Goal: Transaction & Acquisition: Subscribe to service/newsletter

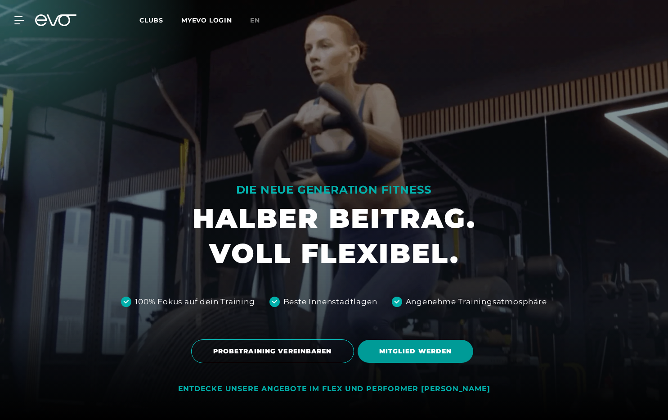
click at [445, 352] on span "MITGLIED WERDEN" at bounding box center [415, 351] width 73 height 9
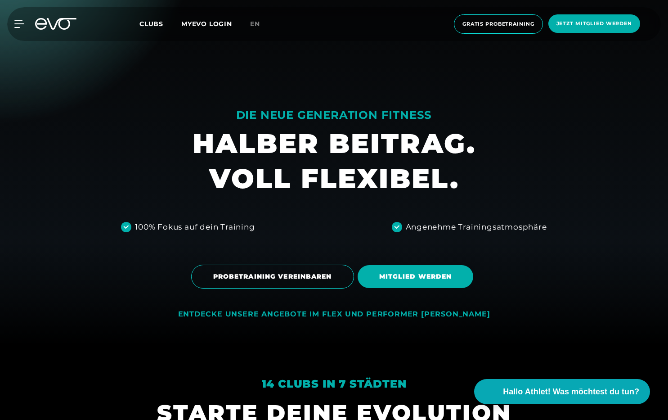
scroll to position [147, 0]
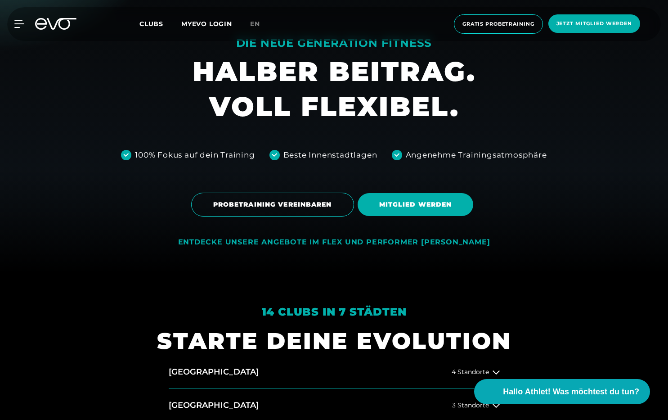
click at [409, 245] on div "ENTDECKE UNSERE ANGEBOTE IM FLEX UND PERFORMER [PERSON_NAME]" at bounding box center [334, 242] width 312 height 9
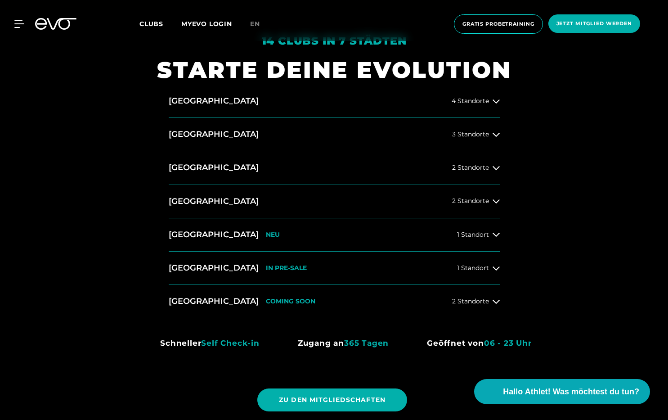
scroll to position [422, 0]
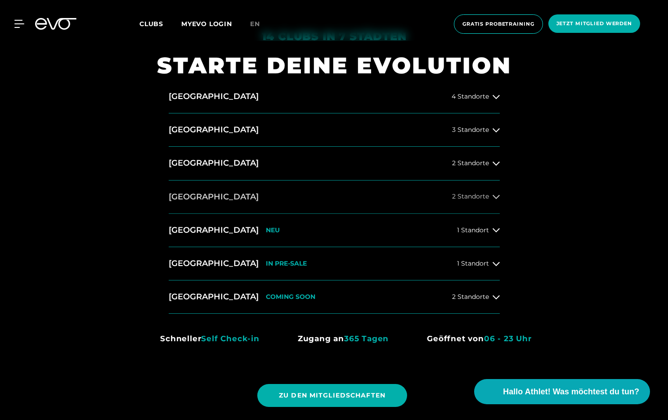
click at [479, 198] on span "2 Standorte" at bounding box center [470, 196] width 37 height 7
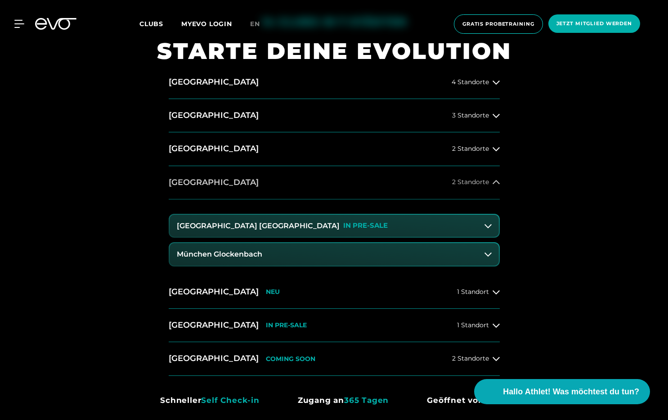
scroll to position [446, 0]
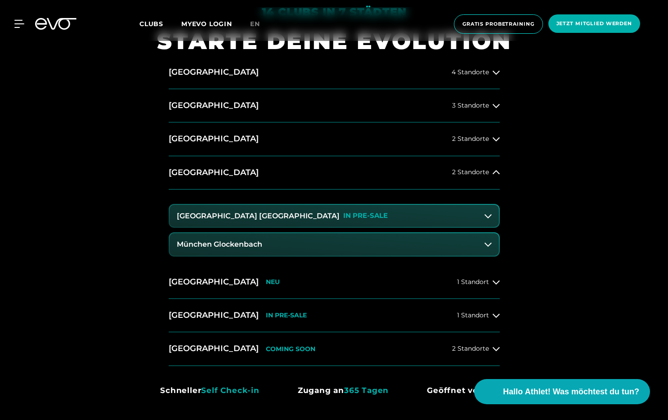
click at [343, 216] on p "IN PRE-SALE" at bounding box center [365, 216] width 45 height 8
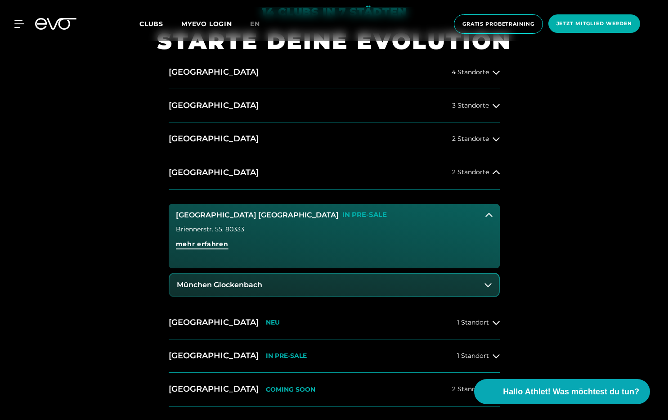
click at [190, 245] on span "mehr erfahren" at bounding box center [202, 243] width 53 height 9
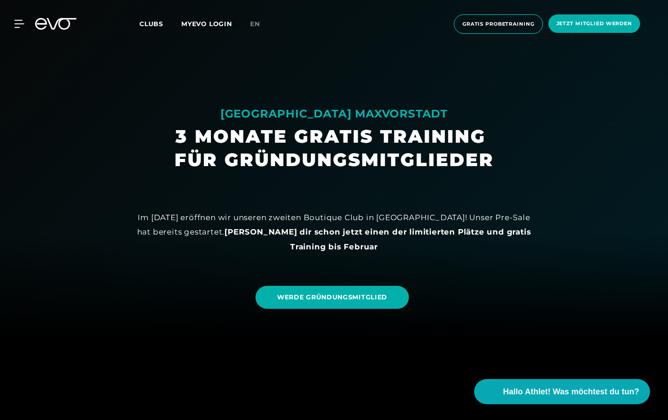
scroll to position [111, 0]
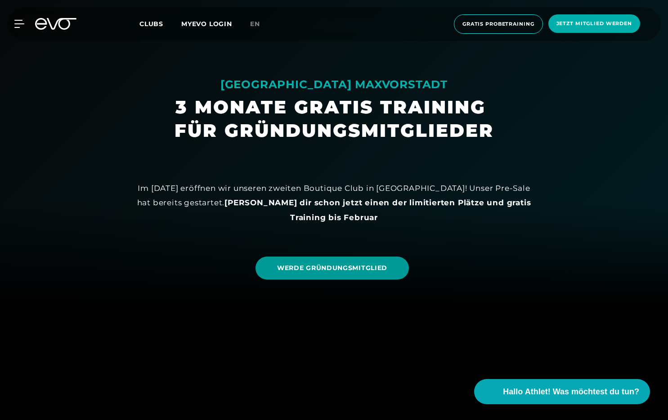
click at [317, 262] on link "WERDE GRÜNDUNGSMITGLIED" at bounding box center [332, 268] width 153 height 23
click at [153, 24] on span "Clubs" at bounding box center [152, 24] width 24 height 8
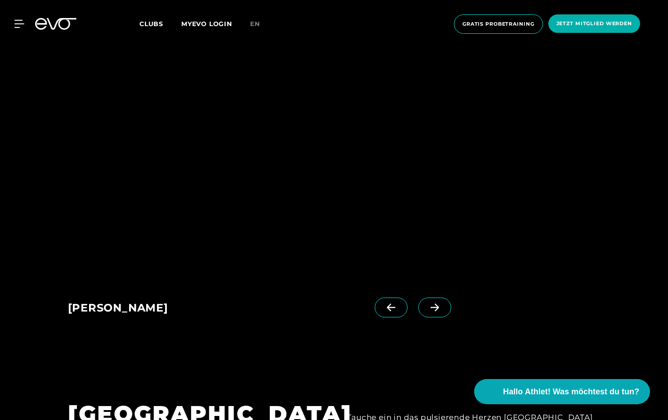
scroll to position [867, 0]
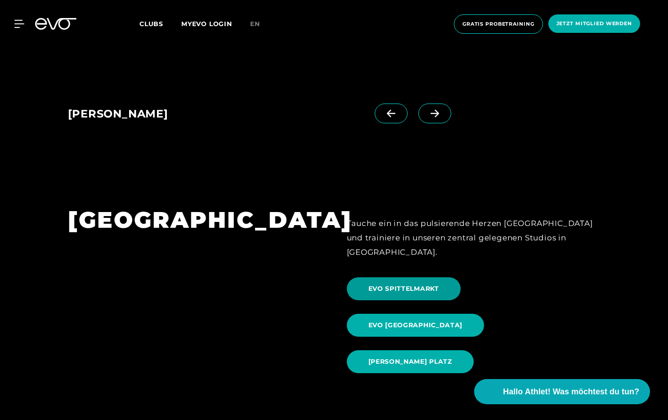
click at [409, 284] on span "EVO SPITTELMARKT" at bounding box center [404, 288] width 71 height 9
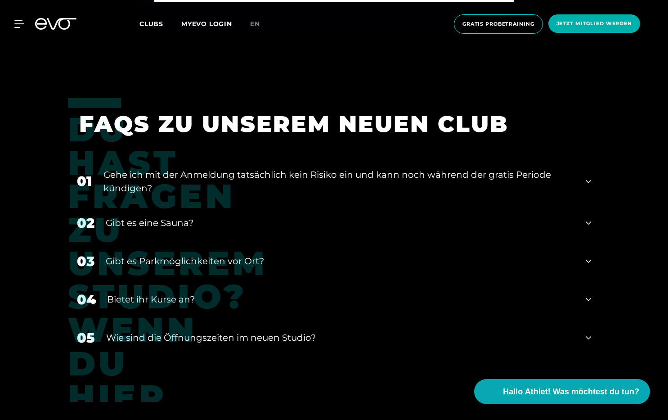
scroll to position [3674, 0]
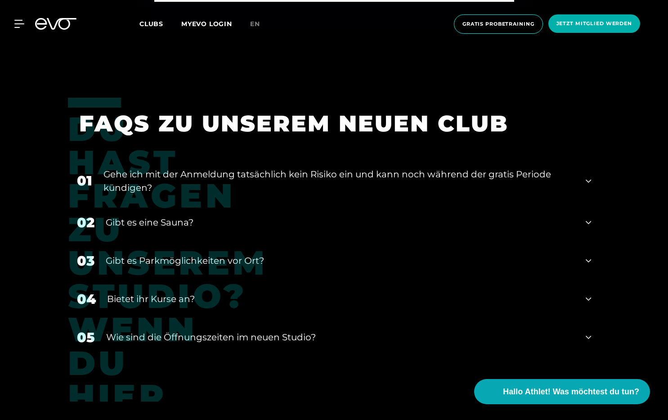
click at [328, 299] on div "04 Bietet ihr [DEMOGRAPHIC_DATA]?" at bounding box center [334, 299] width 533 height 38
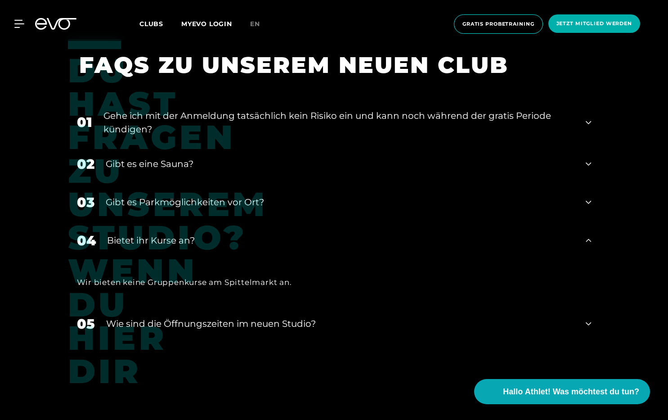
scroll to position [3738, 0]
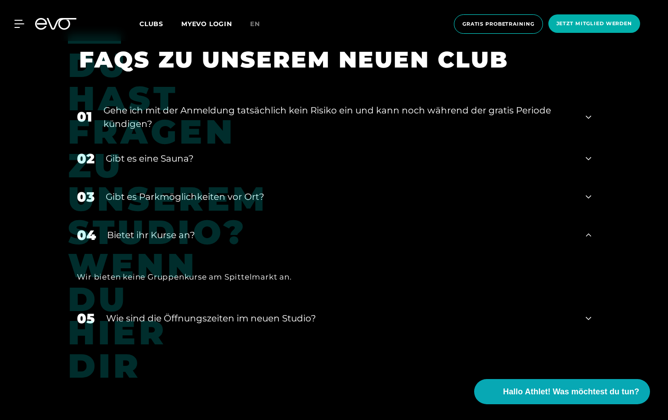
click at [320, 311] on div "​Wie sind die Öffnungszeiten im neuen Studio?" at bounding box center [340, 318] width 469 height 14
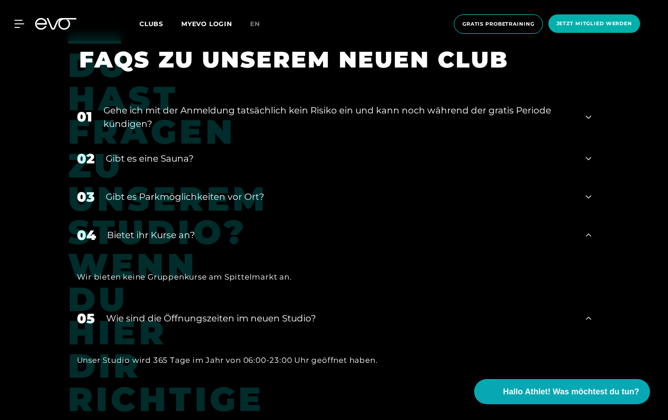
click at [262, 228] on div "Bietet ihr Kurse an?" at bounding box center [341, 235] width 468 height 14
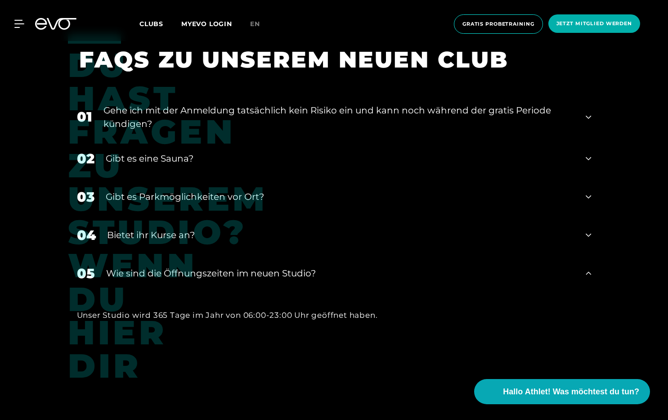
click at [233, 190] on div "Gibt es Parkmöglichkeiten vor Ort?" at bounding box center [340, 197] width 469 height 14
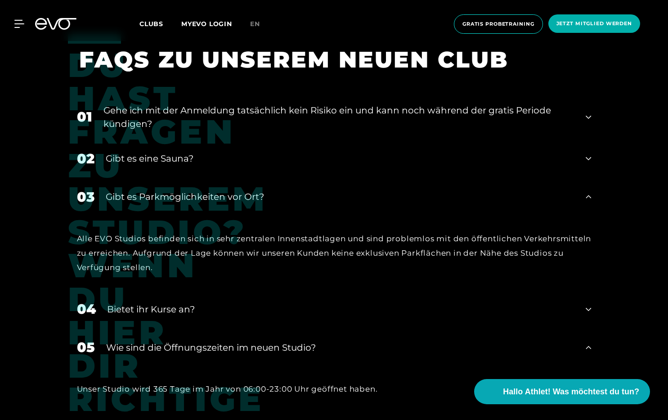
click at [173, 153] on div "Gibt es eine Sauna?" at bounding box center [340, 159] width 469 height 14
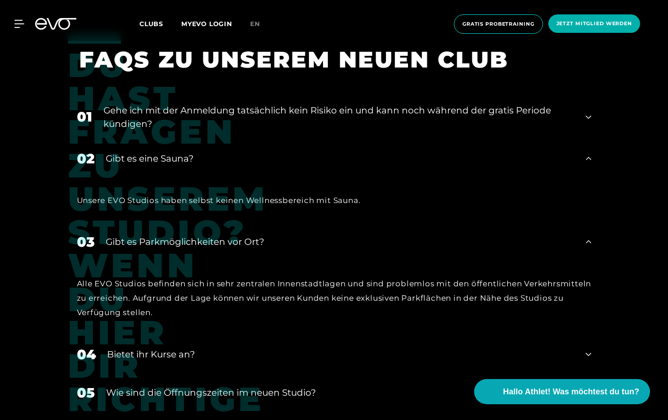
click at [173, 153] on div "Gibt es eine Sauna?" at bounding box center [340, 159] width 469 height 14
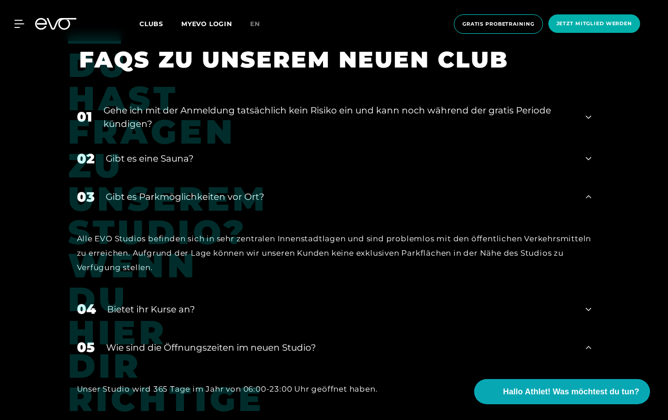
click at [173, 153] on div "Gibt es eine Sauna?" at bounding box center [340, 159] width 469 height 14
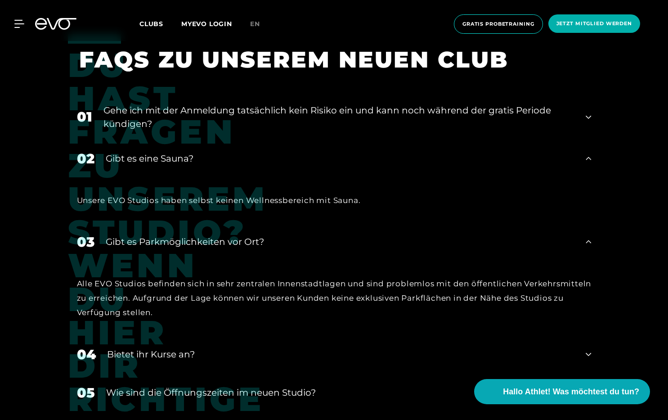
click at [216, 109] on div "Gehe ich mit der Anmeldung tatsächlich kein Risiko ein und kann noch während de…" at bounding box center [340, 117] width 472 height 27
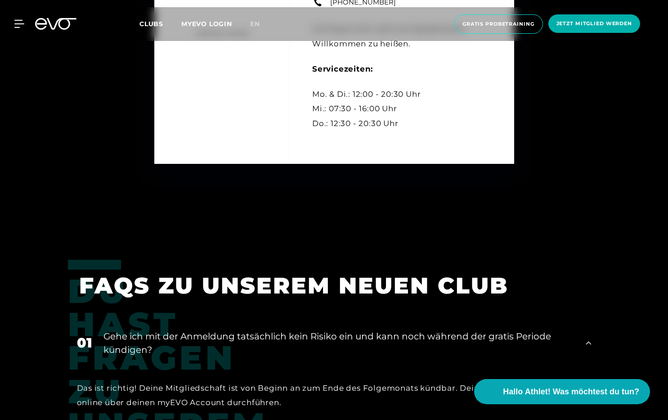
scroll to position [3480, 0]
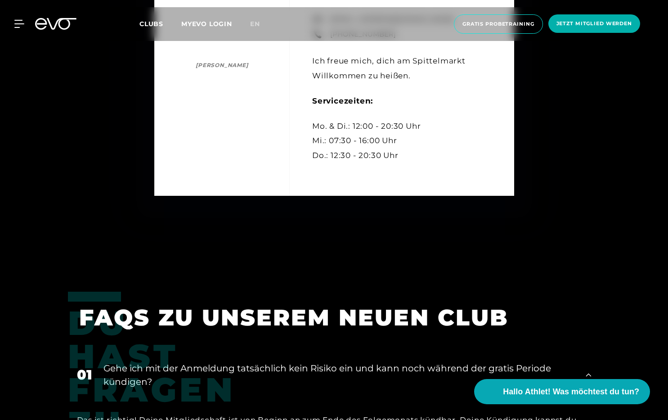
click at [45, 30] on div "MyEVO Login Über EVO Mitgliedschaften Probetraining TAGESPASS EVO Studios [GEOG…" at bounding box center [334, 24] width 665 height 34
click at [52, 26] on icon at bounding box center [62, 24] width 30 height 12
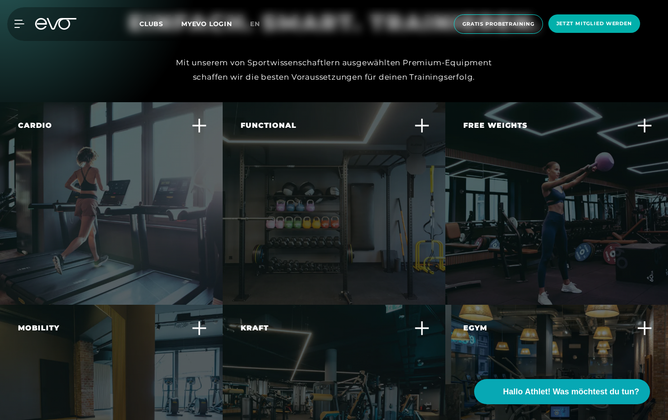
scroll to position [2597, 0]
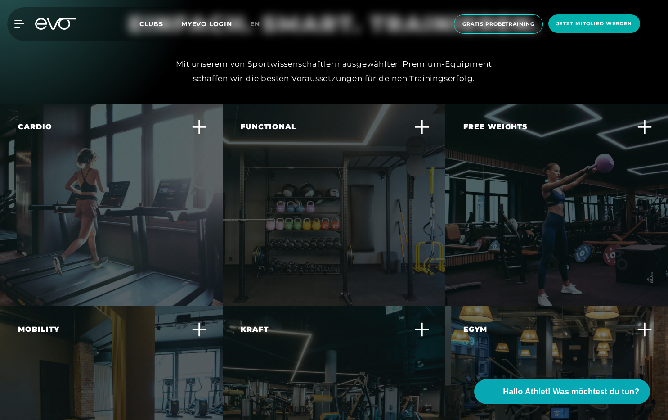
click at [419, 119] on icon at bounding box center [421, 126] width 15 height 15
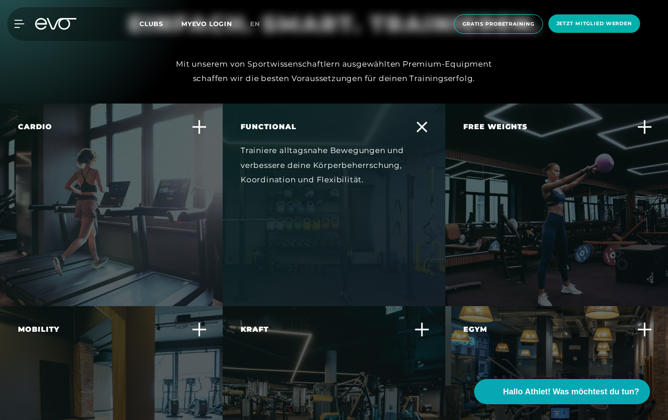
click at [633, 104] on div "Free Weights Baue gezielt Muskelmasse auf und verbessere deine Kraft und Stabil…" at bounding box center [557, 205] width 223 height 203
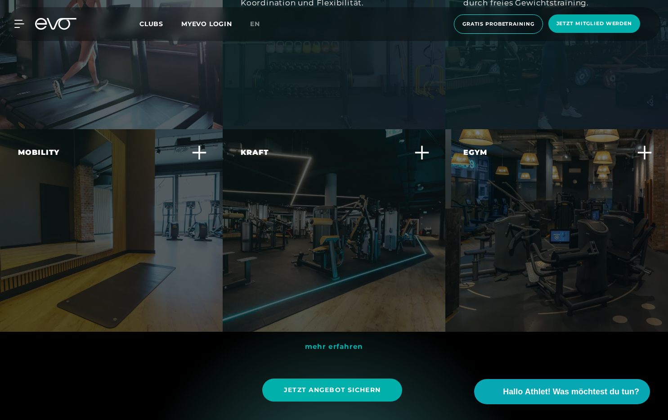
scroll to position [2774, 0]
click at [649, 144] on icon at bounding box center [644, 151] width 15 height 15
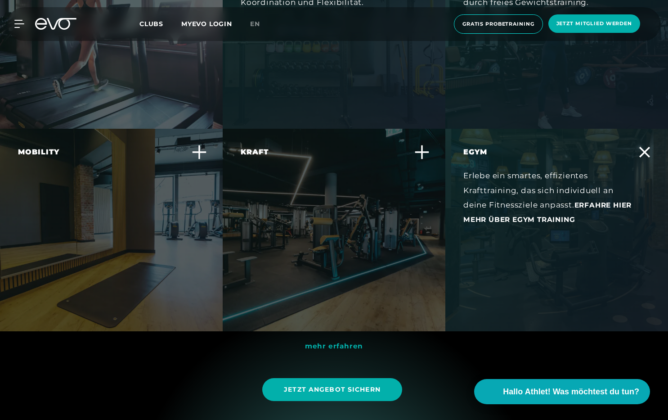
click at [566, 201] on span "Erfahre hier mehr über EGYM Training" at bounding box center [548, 212] width 168 height 23
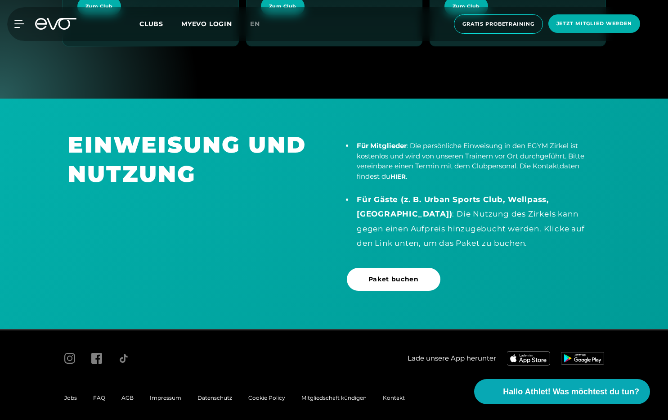
scroll to position [1897, 0]
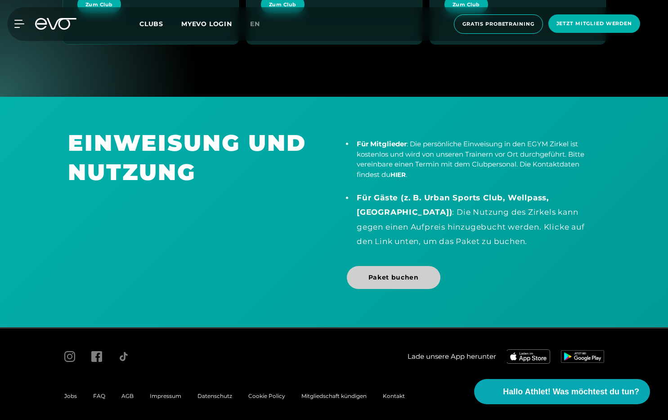
click at [377, 282] on link "Paket buchen" at bounding box center [394, 277] width 94 height 23
